Goal: Task Accomplishment & Management: Use online tool/utility

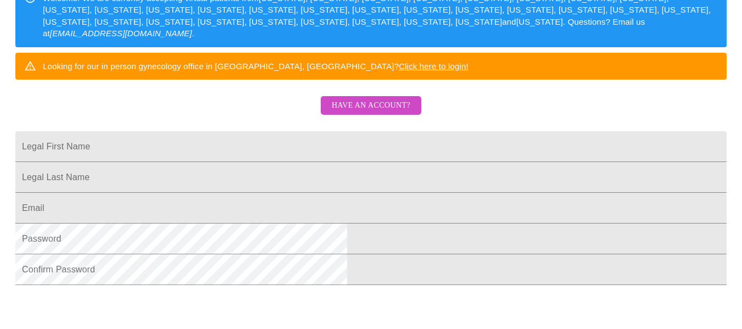
scroll to position [165, 0]
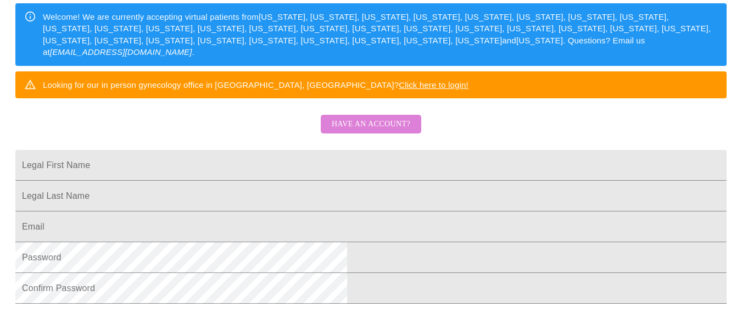
click at [383, 131] on span "Have an account?" at bounding box center [371, 124] width 78 height 14
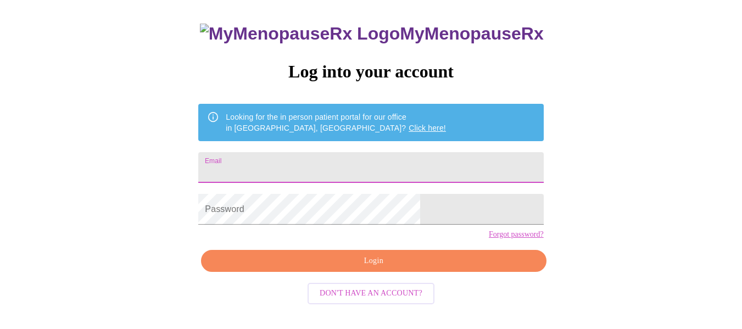
click at [287, 162] on input "Email" at bounding box center [370, 167] width 345 height 31
click at [354, 165] on input "Email" at bounding box center [370, 167] width 345 height 31
click at [394, 166] on input "[EMAIL_ADDRESS]" at bounding box center [370, 167] width 345 height 31
type input "[EMAIL_ADDRESS][DOMAIN_NAME]"
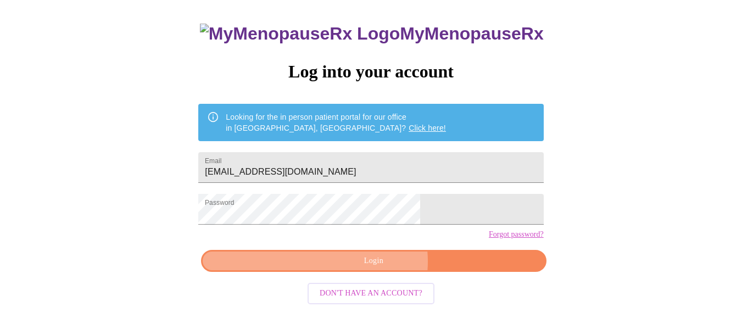
click at [377, 268] on span "Login" at bounding box center [373, 261] width 319 height 14
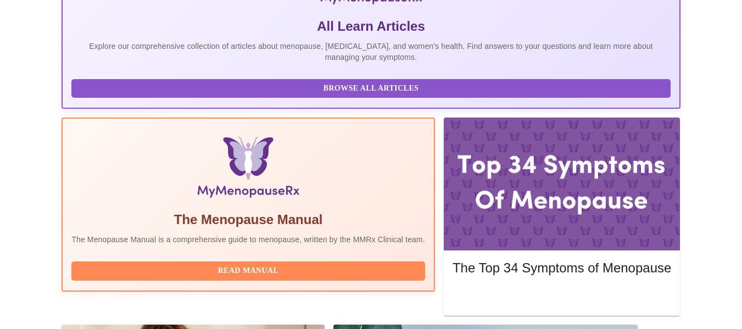
scroll to position [272, 0]
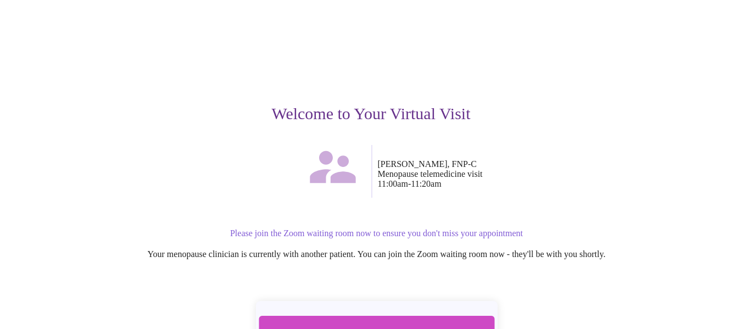
scroll to position [130, 0]
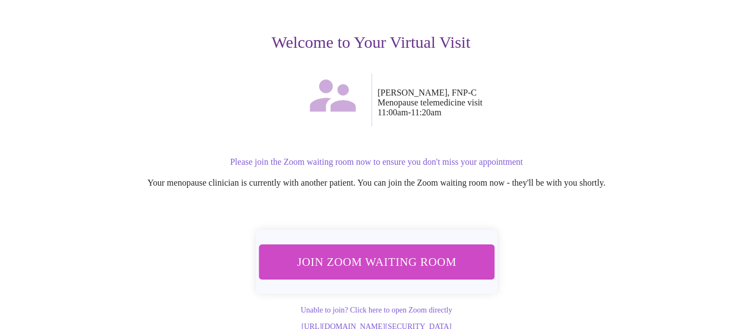
click at [385, 306] on link "Unable to join? Click here to open Zoom directly" at bounding box center [376, 310] width 152 height 8
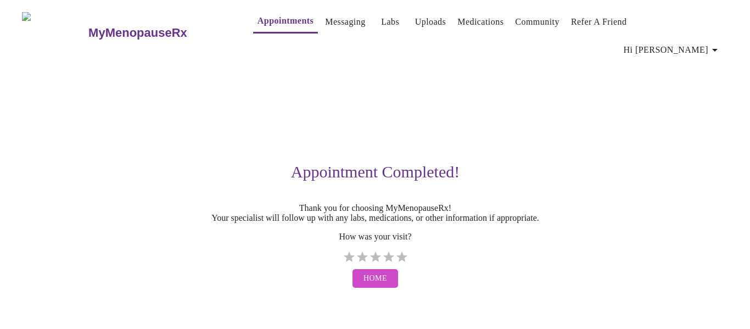
scroll to position [0, 0]
